Goal: Obtain resource: Obtain resource

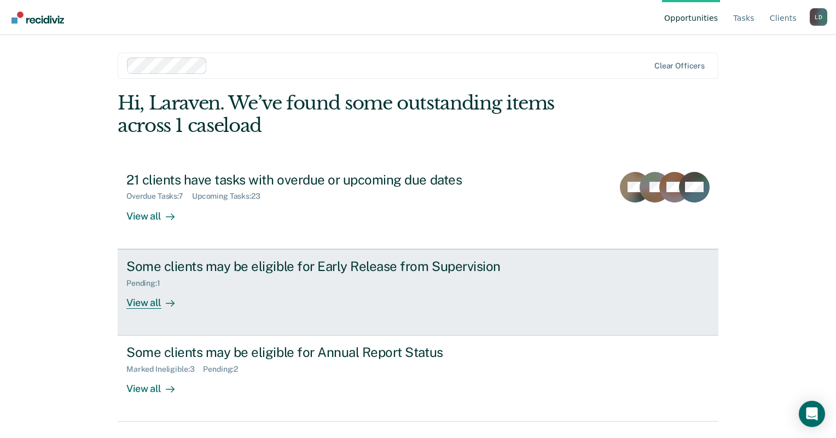
click at [139, 296] on div "View all" at bounding box center [156, 297] width 61 height 21
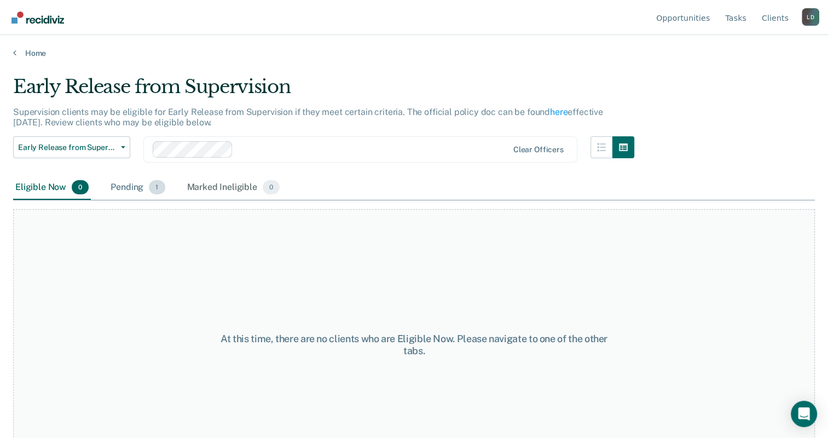
click at [127, 188] on div "Pending 1" at bounding box center [137, 188] width 59 height 24
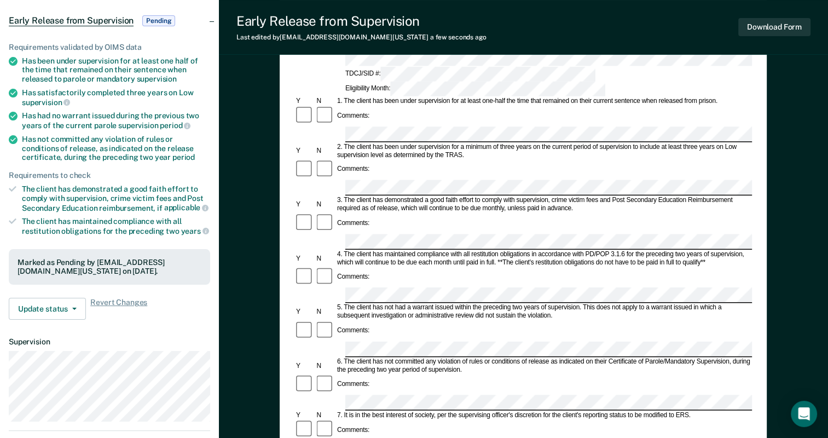
scroll to position [100, 0]
click at [785, 27] on button "Download Form" at bounding box center [774, 27] width 72 height 18
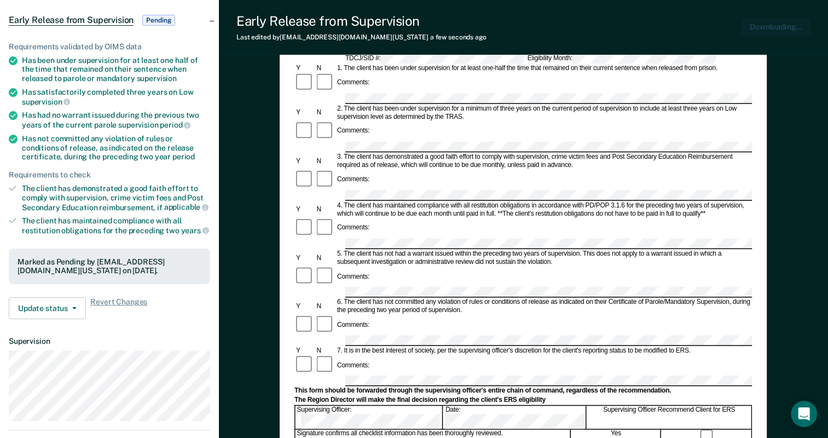
scroll to position [0, 0]
